Goal: Check status

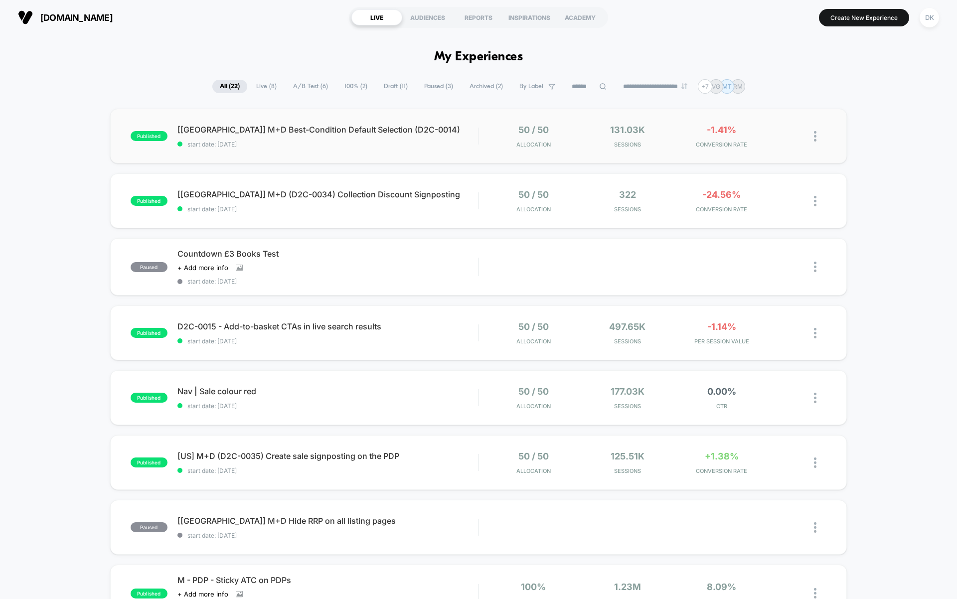
click at [428, 153] on div "published [[GEOGRAPHIC_DATA]] M+D Best-Condition Default Selection (D2C-0014) s…" at bounding box center [478, 136] width 737 height 55
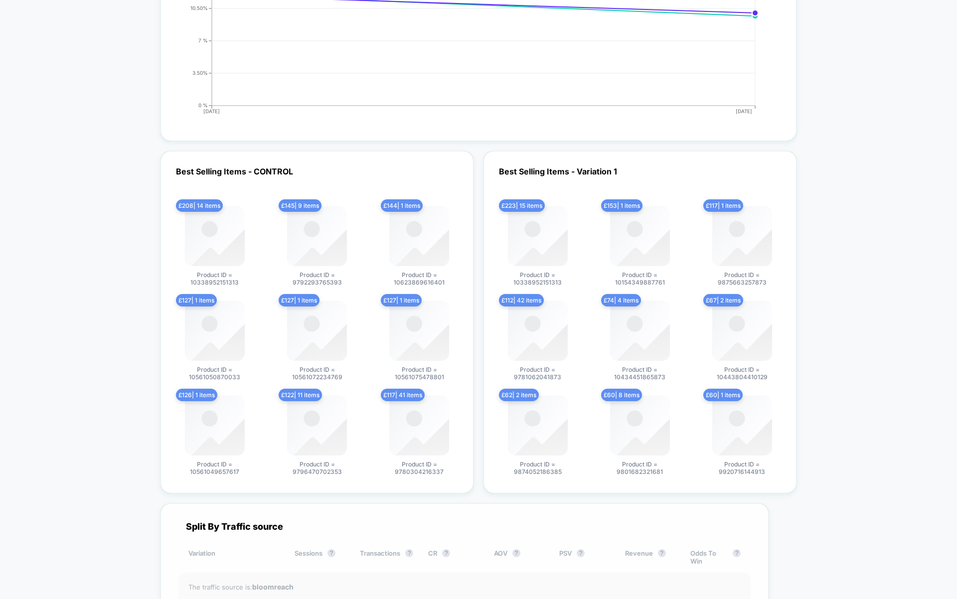
scroll to position [2539, 0]
